Goal: Task Accomplishment & Management: Manage account settings

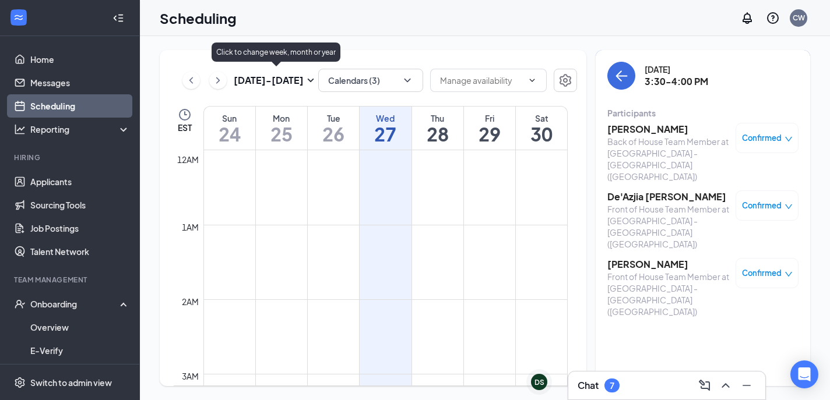
scroll to position [573, 0]
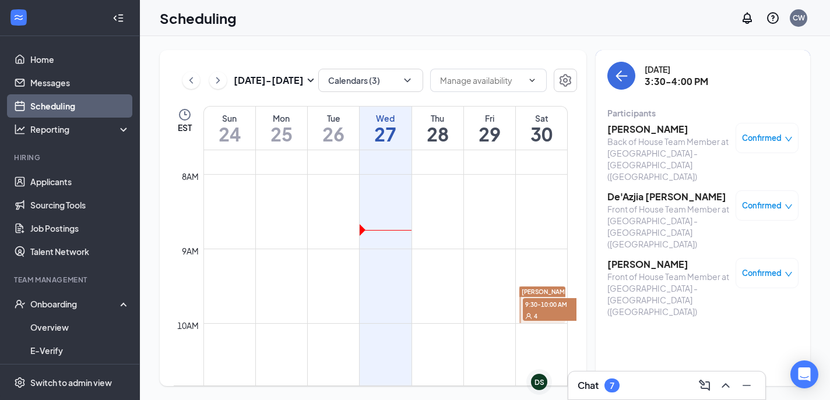
click at [628, 132] on h3 "[PERSON_NAME]" at bounding box center [668, 129] width 122 height 13
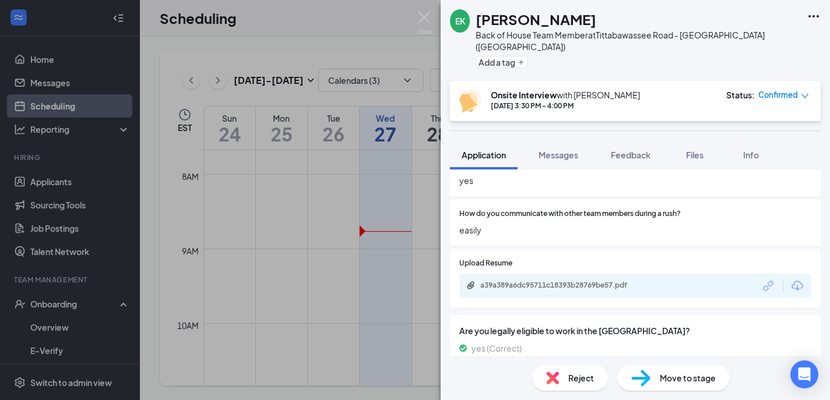
scroll to position [803, 0]
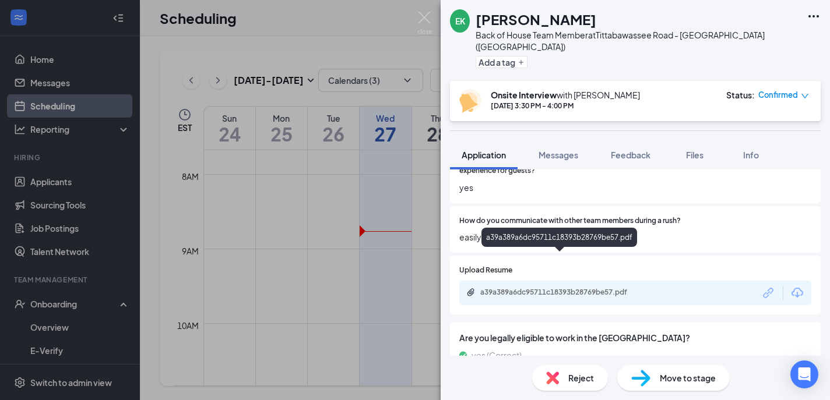
click at [556, 288] on div "a39a389a6dc95711c18393b28769be57.pdf" at bounding box center [561, 292] width 163 height 9
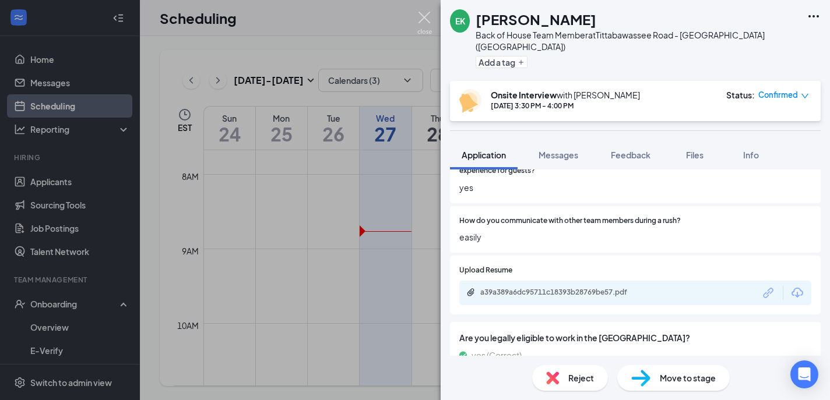
click at [424, 19] on img at bounding box center [424, 23] width 15 height 23
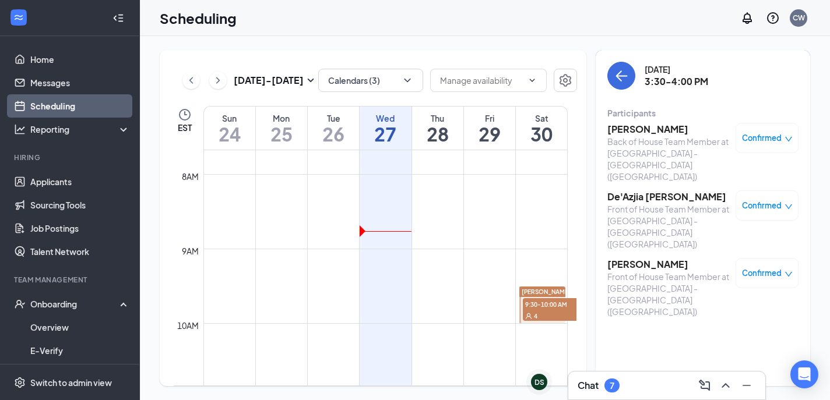
click at [637, 191] on h3 "De'Azjia [PERSON_NAME]" at bounding box center [668, 197] width 122 height 13
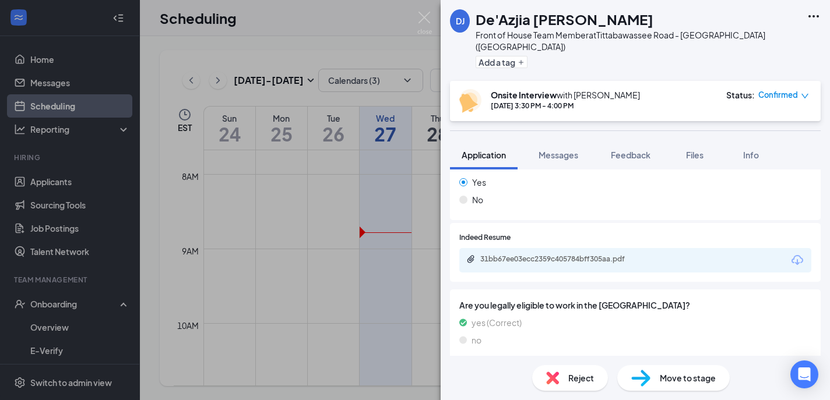
scroll to position [747, 0]
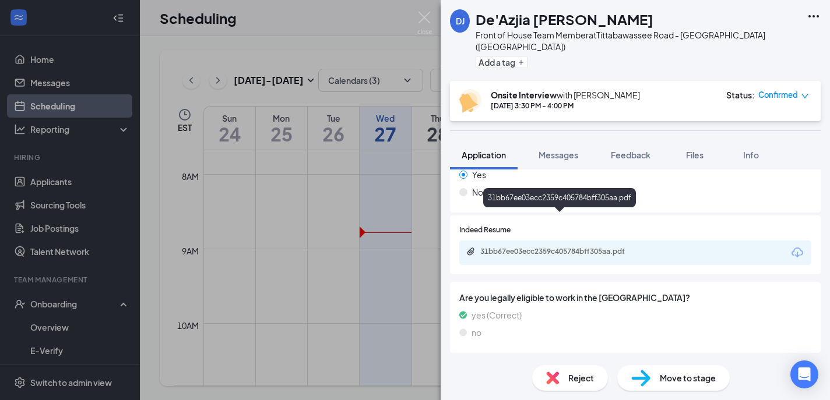
click at [558, 247] on div "31bb67ee03ecc2359c405784bff305aa.pdf" at bounding box center [561, 251] width 163 height 9
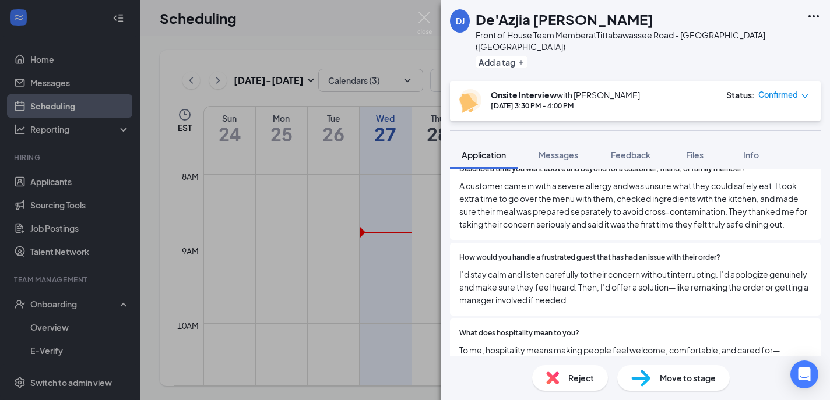
scroll to position [1674, 0]
click at [429, 17] on img at bounding box center [424, 23] width 15 height 23
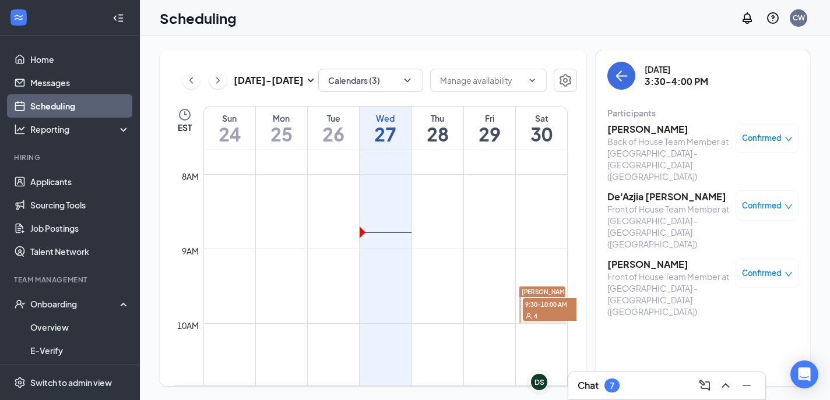
click at [635, 271] on div "Front of House Team Member at [GEOGRAPHIC_DATA] - [GEOGRAPHIC_DATA] ([GEOGRAPHI…" at bounding box center [668, 294] width 122 height 47
click at [636, 258] on h3 "[PERSON_NAME]" at bounding box center [668, 264] width 122 height 13
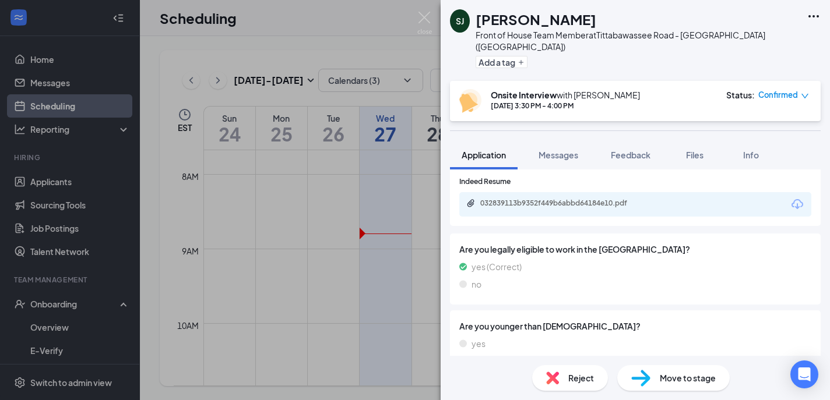
scroll to position [849, 0]
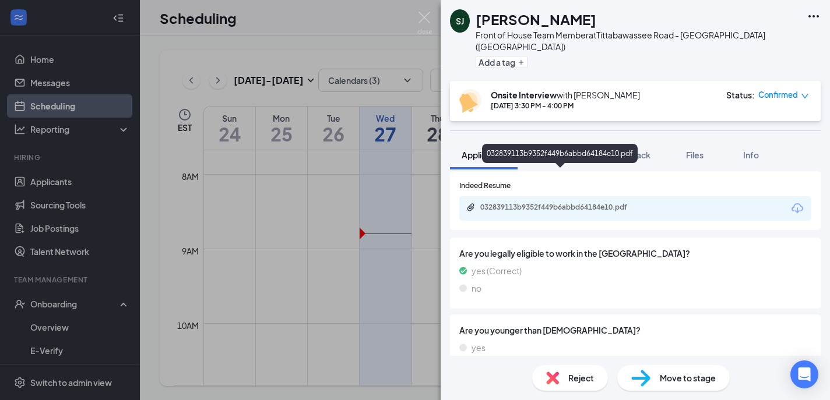
click at [563, 203] on div "032839113b9352f449b6abbd64184e10.pdf" at bounding box center [561, 207] width 163 height 9
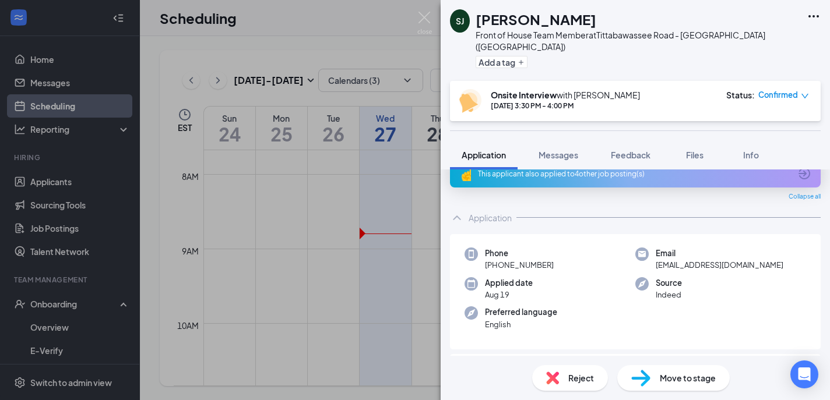
scroll to position [16, 0]
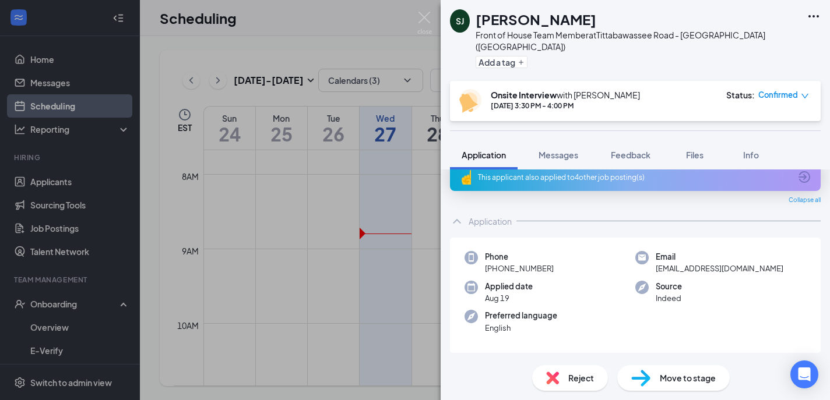
click at [504, 171] on div "This applicant also applied to 4 other job posting(s)" at bounding box center [635, 177] width 371 height 28
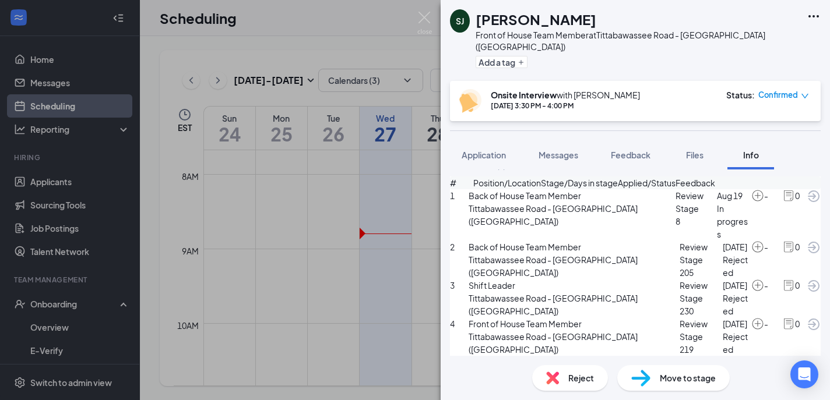
scroll to position [93, 0]
click at [426, 15] on img at bounding box center [424, 23] width 15 height 23
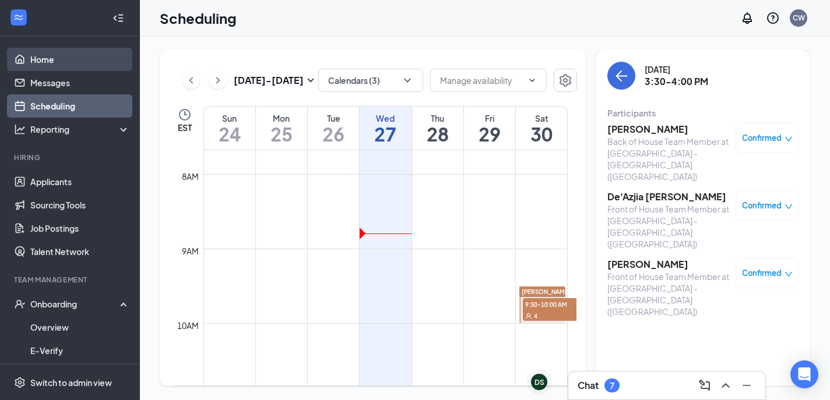
click at [57, 54] on link "Home" at bounding box center [80, 59] width 100 height 23
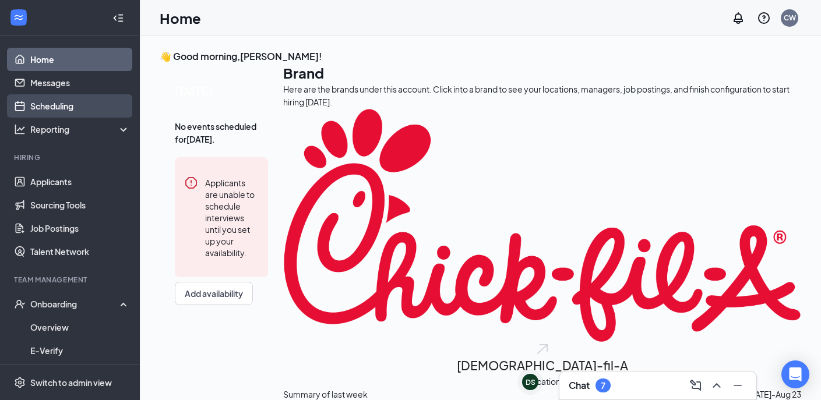
click at [54, 112] on link "Scheduling" at bounding box center [80, 105] width 100 height 23
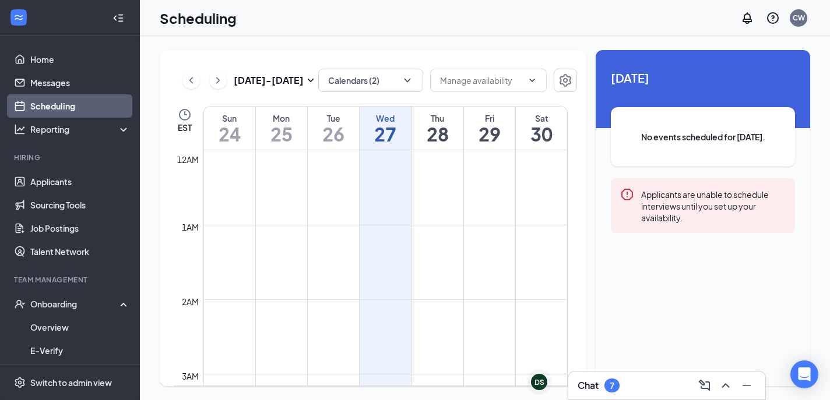
scroll to position [573, 0]
click at [339, 86] on button "Calendars (2)" at bounding box center [370, 80] width 105 height 23
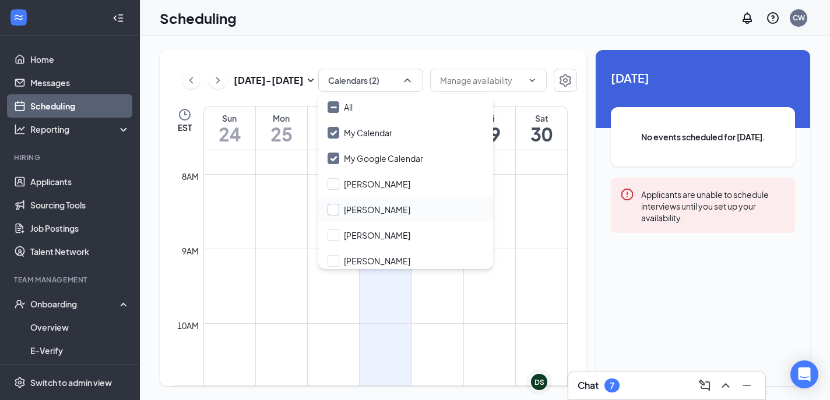
click at [334, 207] on input "[PERSON_NAME]" at bounding box center [369, 210] width 83 height 12
checkbox input "true"
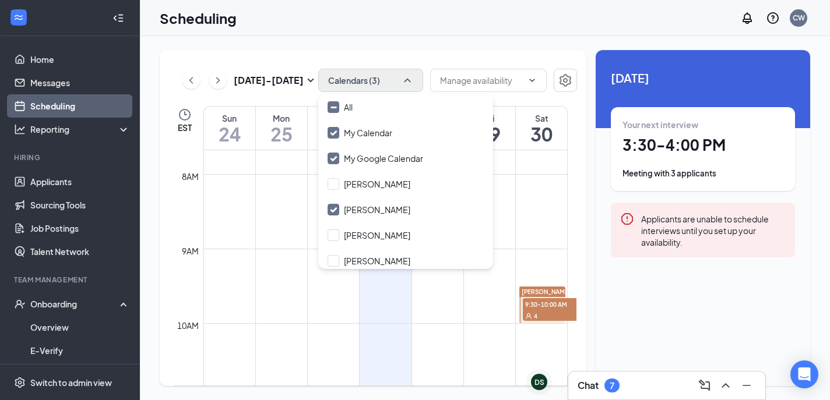
click at [363, 82] on button "Calendars (3)" at bounding box center [370, 80] width 105 height 23
